Goal: Transaction & Acquisition: Purchase product/service

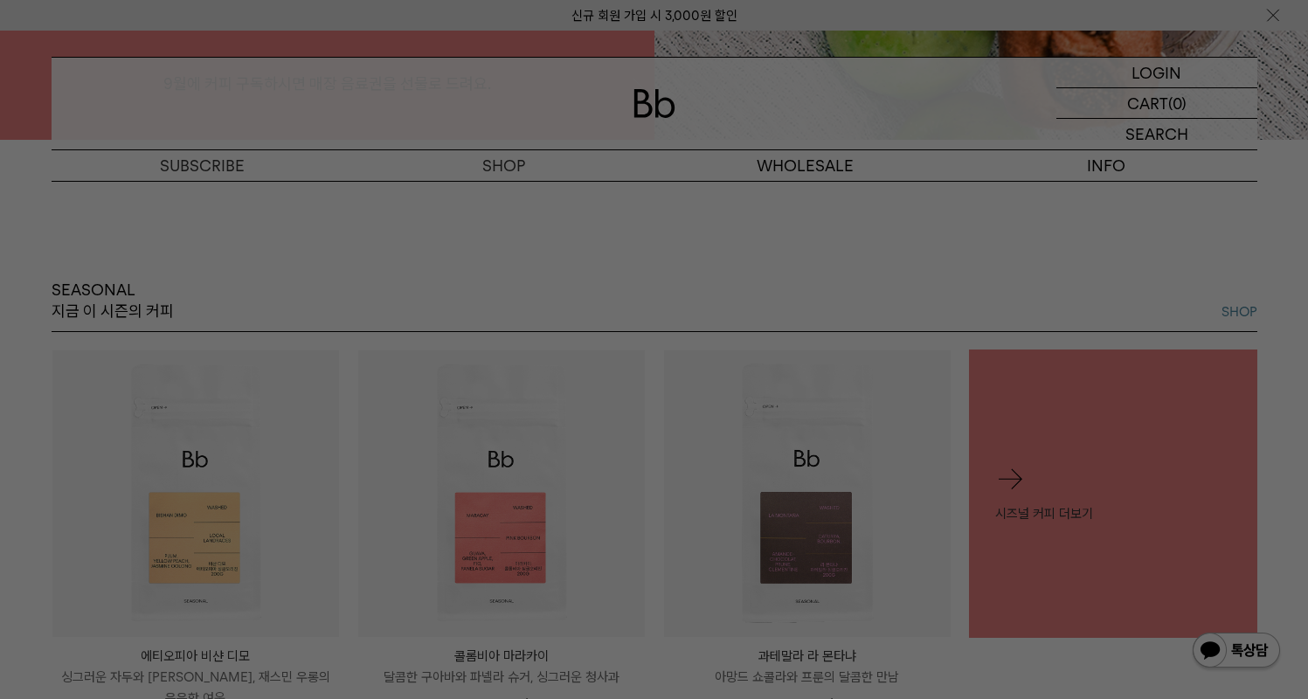
scroll to position [591, 0]
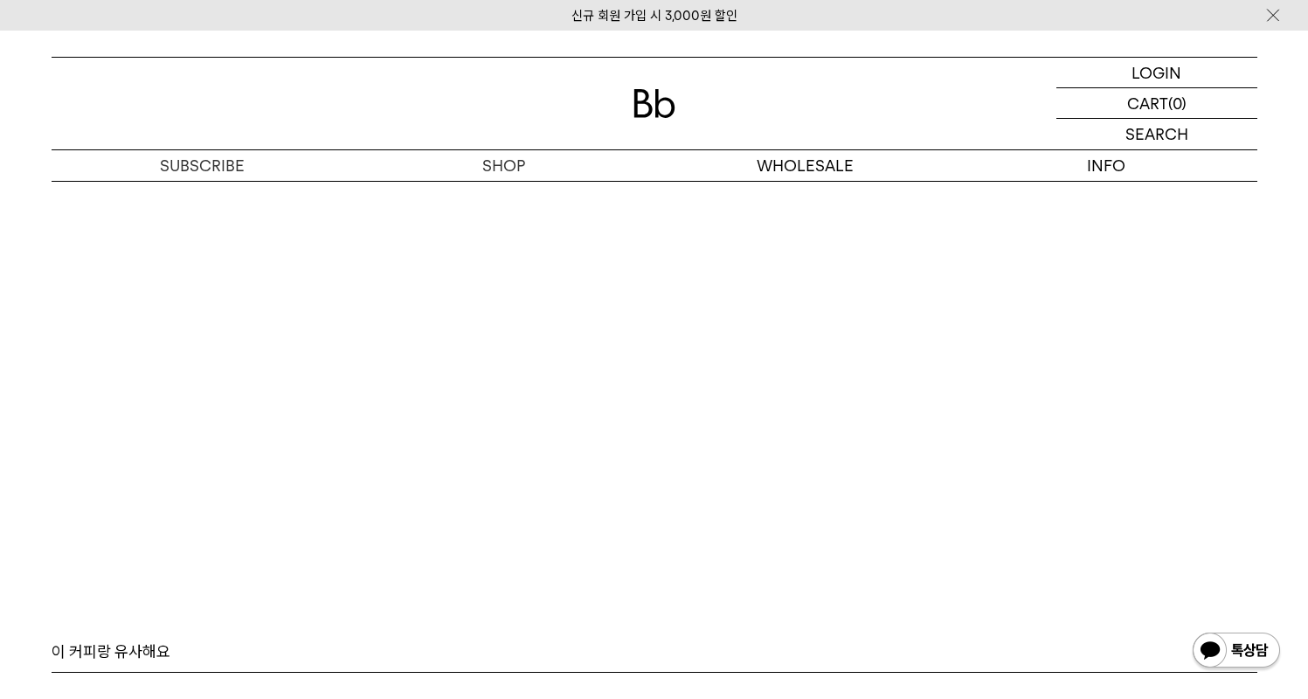
scroll to position [10913, 0]
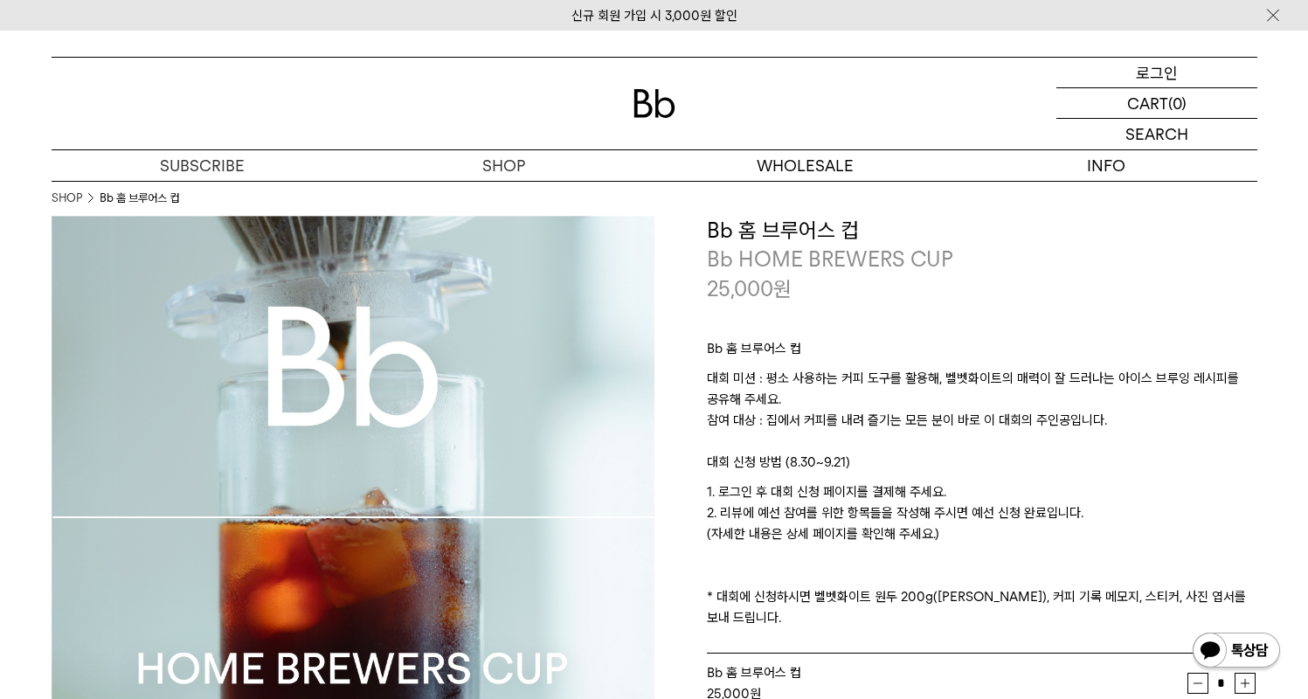
click at [1149, 86] on p "로그인" at bounding box center [1156, 73] width 42 height 30
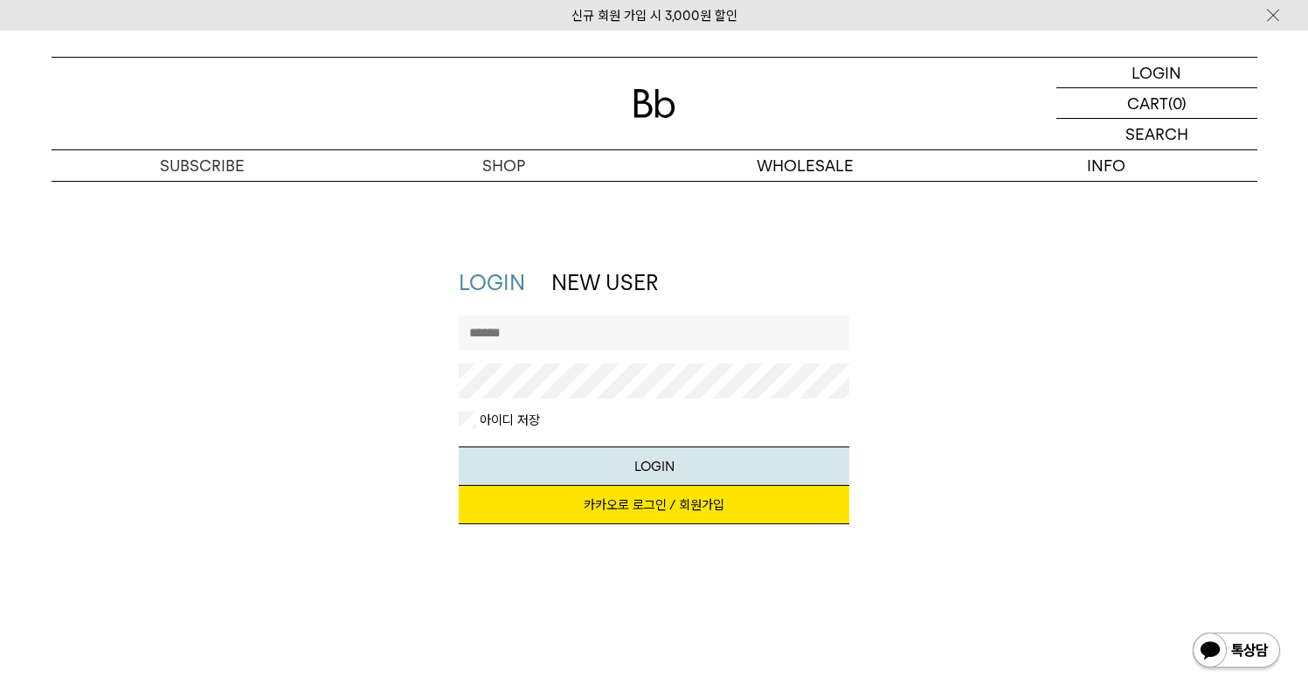
click at [640, 500] on link "카카오로 로그인 / 회원가입" at bounding box center [654, 505] width 390 height 38
